Goal: Task Accomplishment & Management: Use online tool/utility

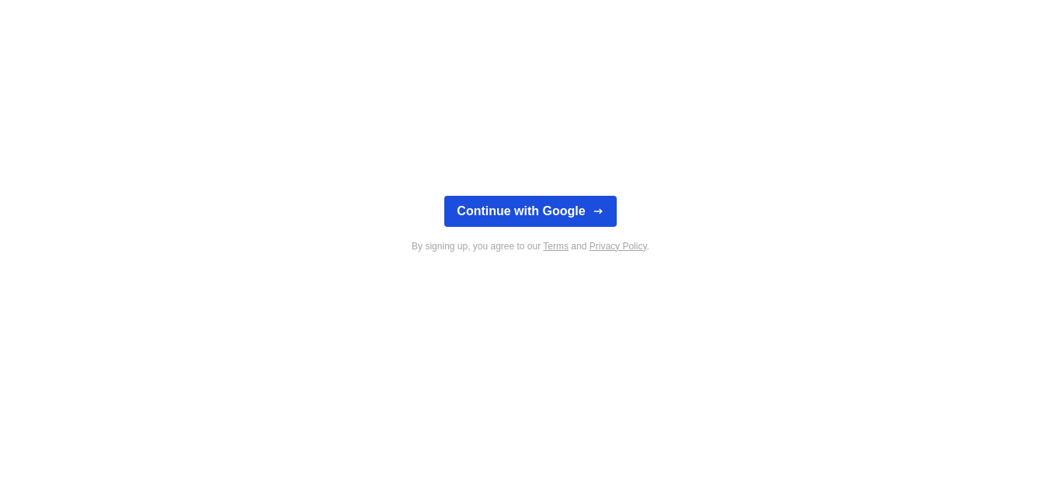
click at [547, 204] on button "Continue with Google" at bounding box center [530, 211] width 172 height 31
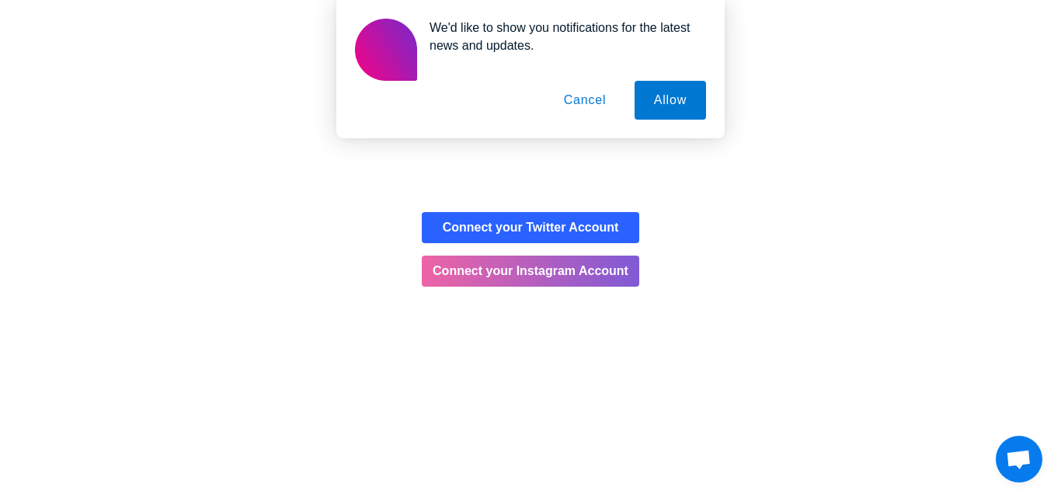
click at [580, 95] on button "Cancel" at bounding box center [586, 100] width 82 height 39
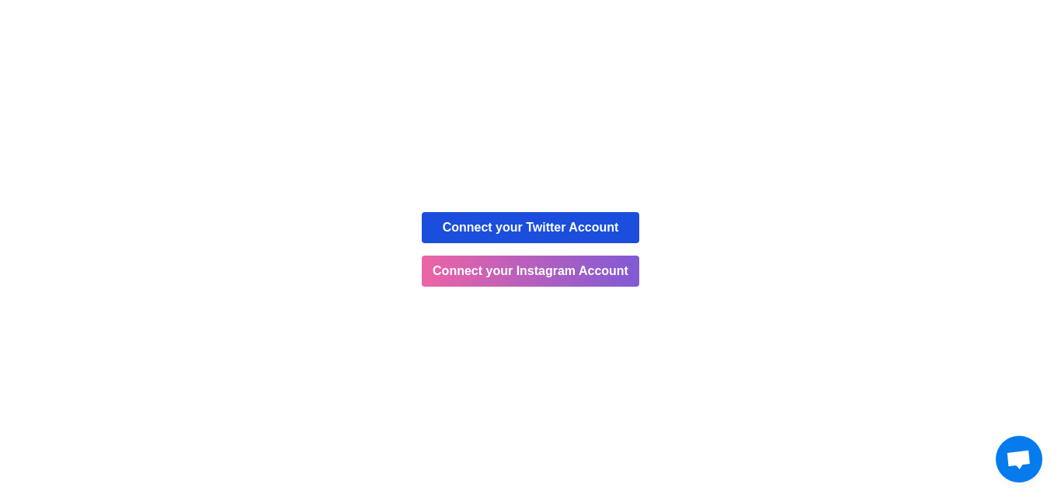
click at [493, 224] on button "Connect your Twitter Account" at bounding box center [531, 227] width 218 height 31
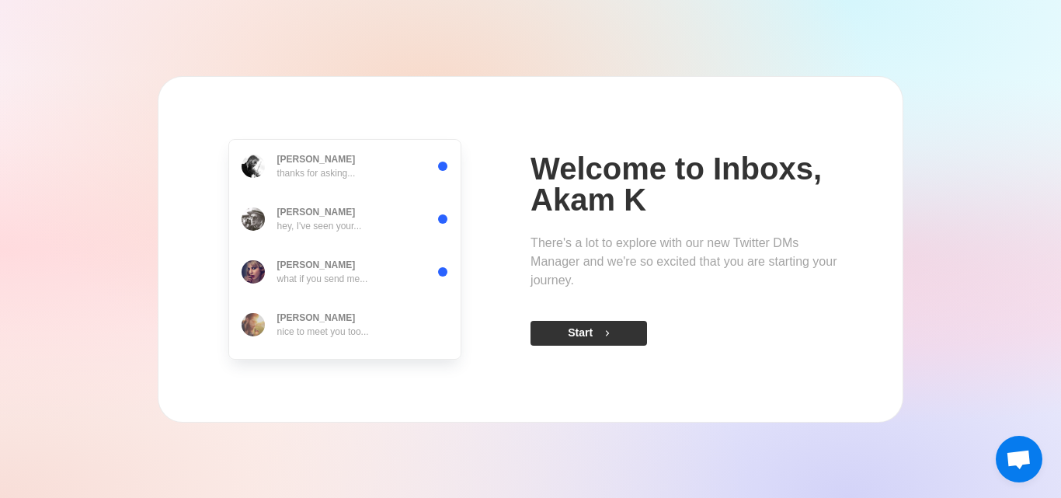
click at [565, 336] on button "Start" at bounding box center [589, 333] width 117 height 25
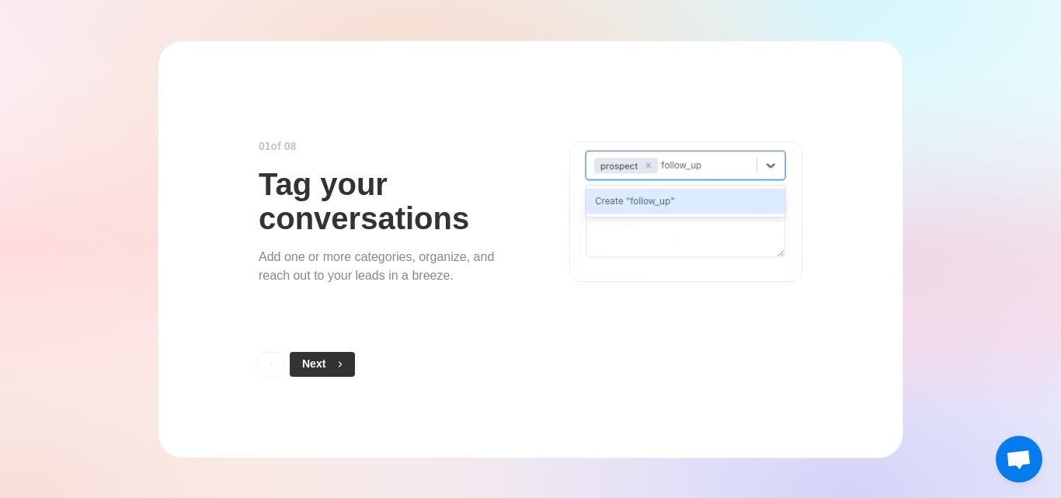
click at [322, 364] on button "Next" at bounding box center [322, 364] width 65 height 25
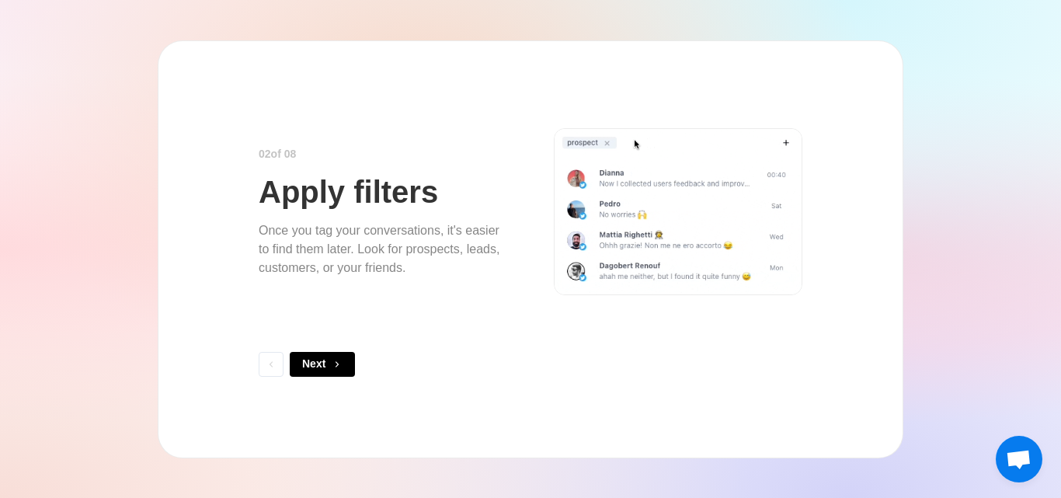
click at [322, 364] on button "Next" at bounding box center [322, 364] width 65 height 25
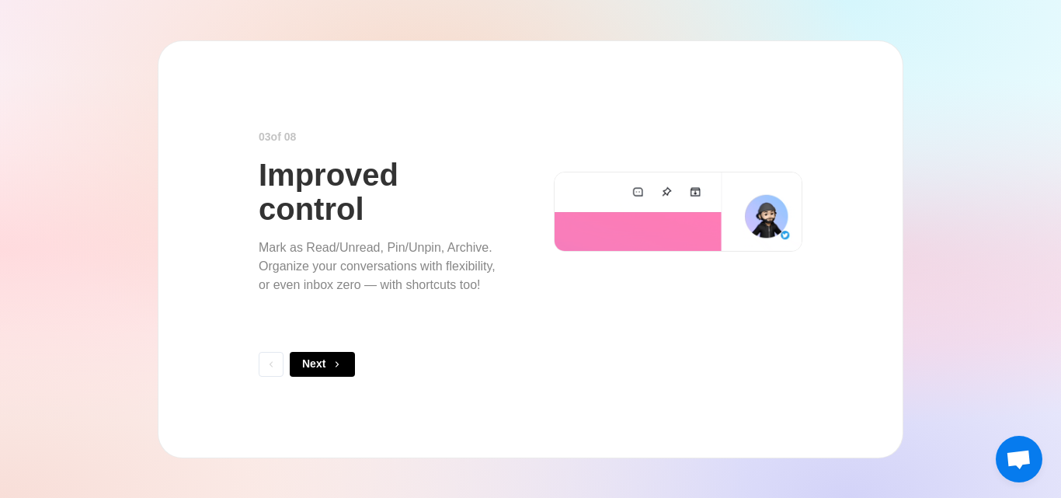
click at [322, 364] on button "Next" at bounding box center [322, 364] width 65 height 25
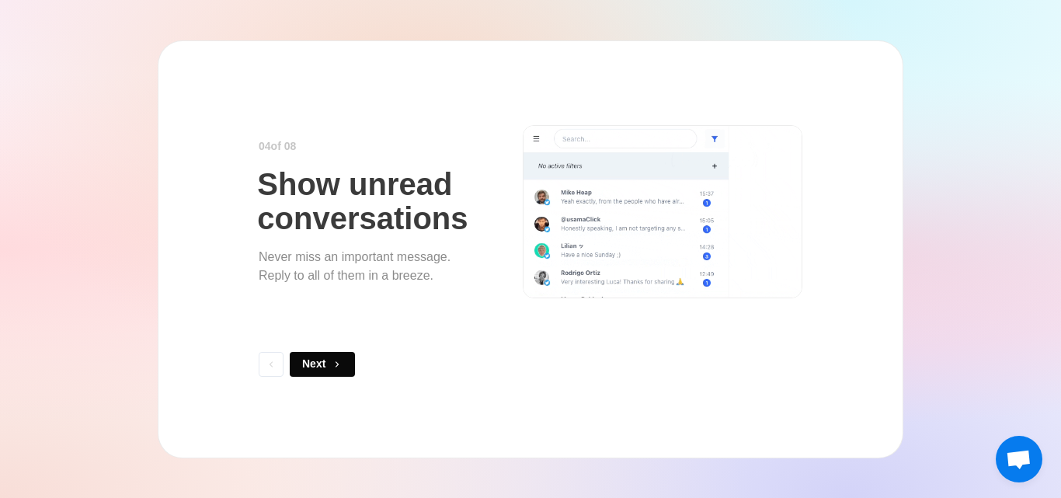
click at [322, 364] on button "Next" at bounding box center [322, 364] width 65 height 25
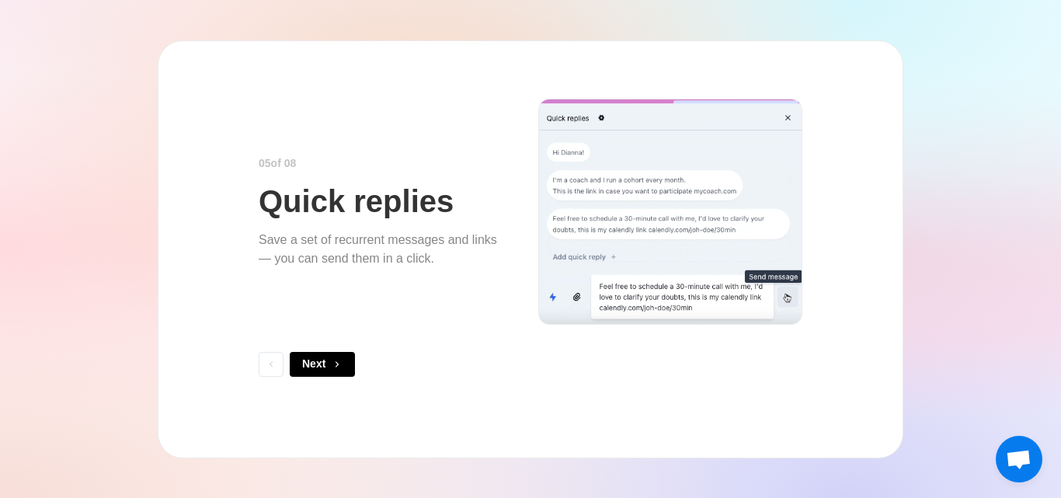
click at [322, 364] on button "Next" at bounding box center [322, 364] width 65 height 25
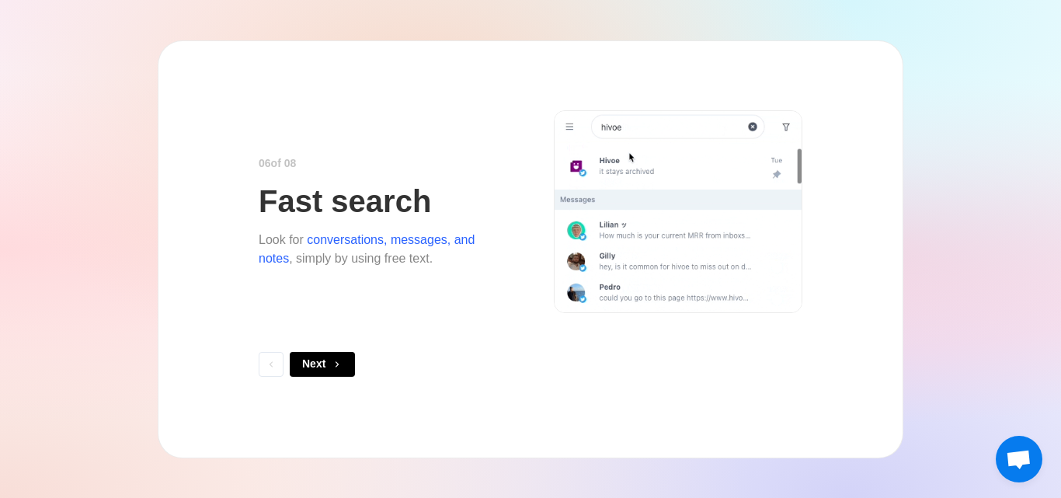
click at [322, 364] on button "Next" at bounding box center [322, 364] width 65 height 25
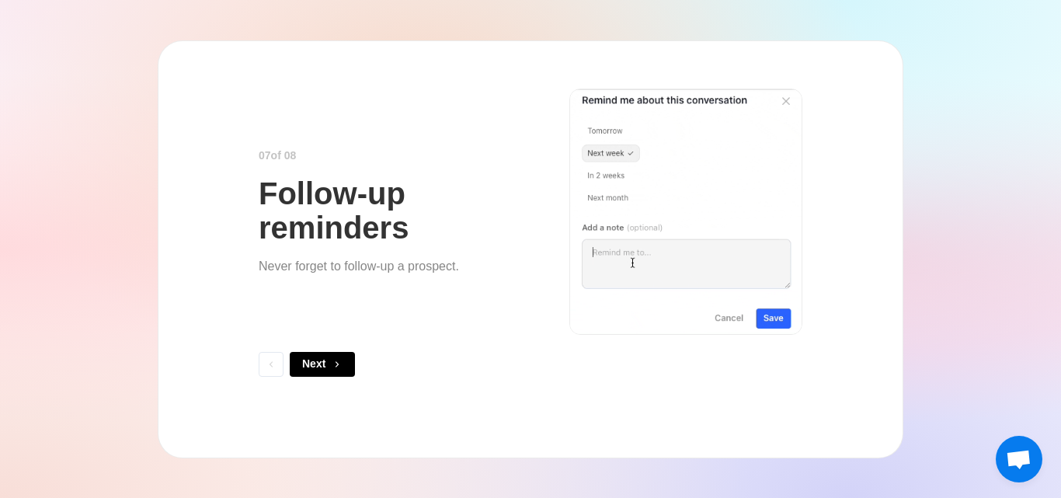
click at [322, 364] on button "Next" at bounding box center [322, 364] width 65 height 25
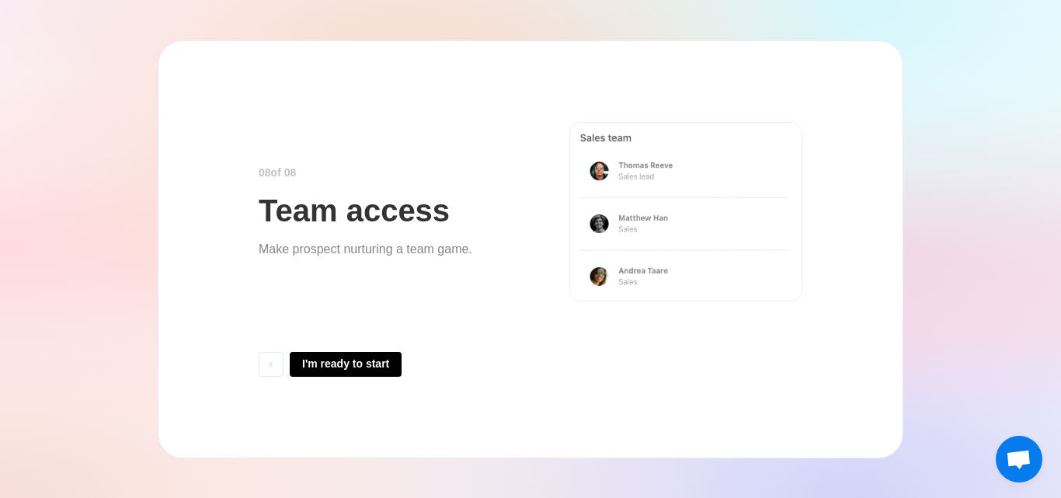
click at [322, 364] on button "I'm ready to start" at bounding box center [346, 364] width 112 height 25
